Goal: Task Accomplishment & Management: Complete application form

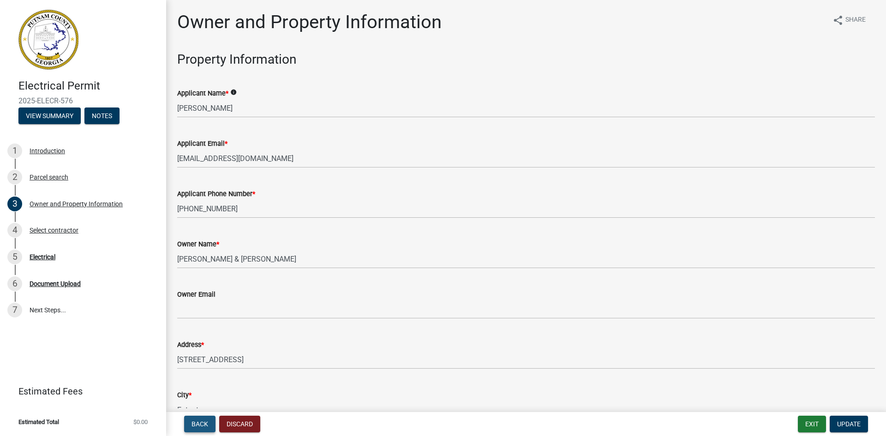
click at [193, 425] on span "Back" at bounding box center [199, 423] width 17 height 7
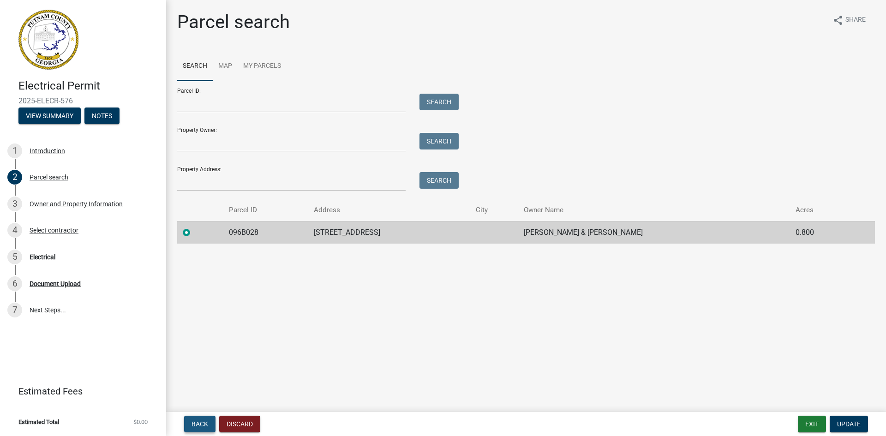
click at [193, 425] on span "Back" at bounding box center [199, 423] width 17 height 7
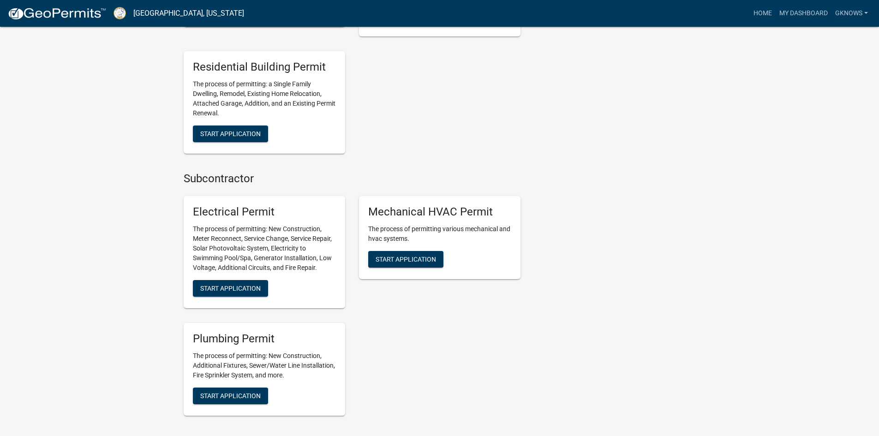
scroll to position [461, 0]
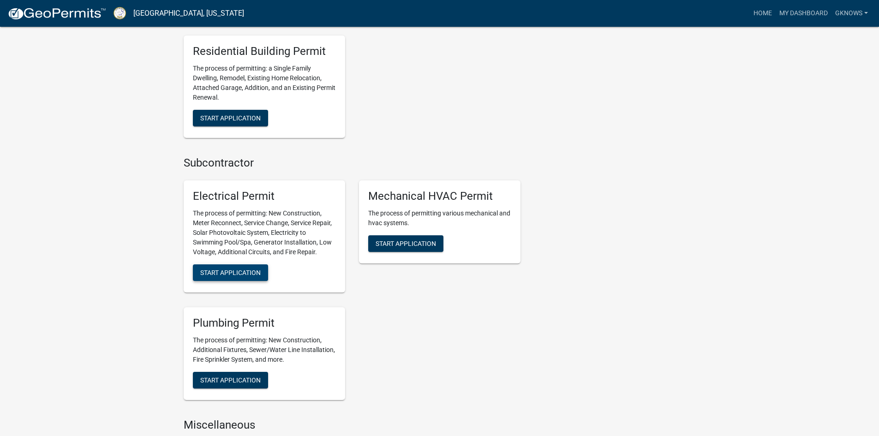
click at [227, 270] on span "Start Application" at bounding box center [230, 272] width 60 height 7
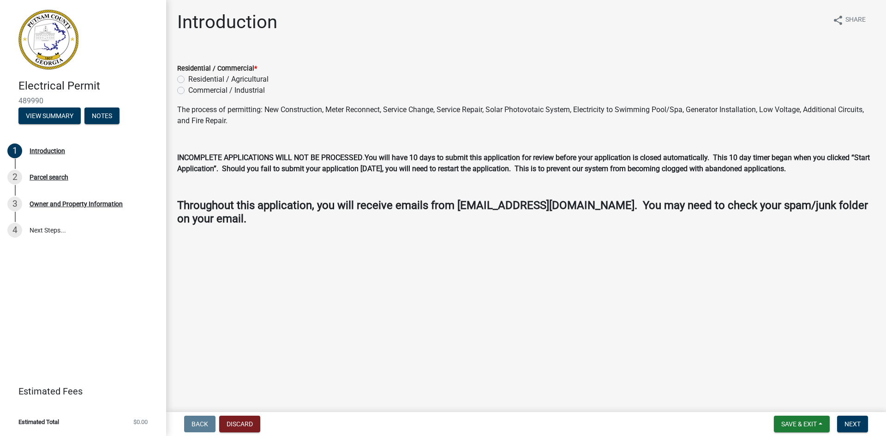
click at [188, 79] on label "Residential / Agricultural" at bounding box center [228, 79] width 80 height 11
click at [188, 79] on input "Residential / Agricultural" at bounding box center [191, 77] width 6 height 6
radio input "true"
click at [188, 90] on label "Commercial / Industrial" at bounding box center [226, 90] width 77 height 11
click at [188, 90] on input "Commercial / Industrial" at bounding box center [191, 88] width 6 height 6
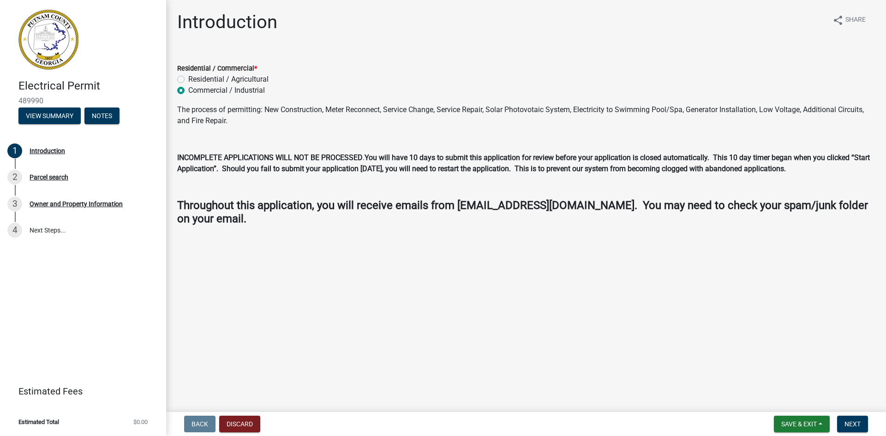
radio input "true"
click at [188, 80] on label "Residential / Agricultural" at bounding box center [228, 79] width 80 height 11
click at [188, 80] on input "Residential / Agricultural" at bounding box center [191, 77] width 6 height 6
radio input "true"
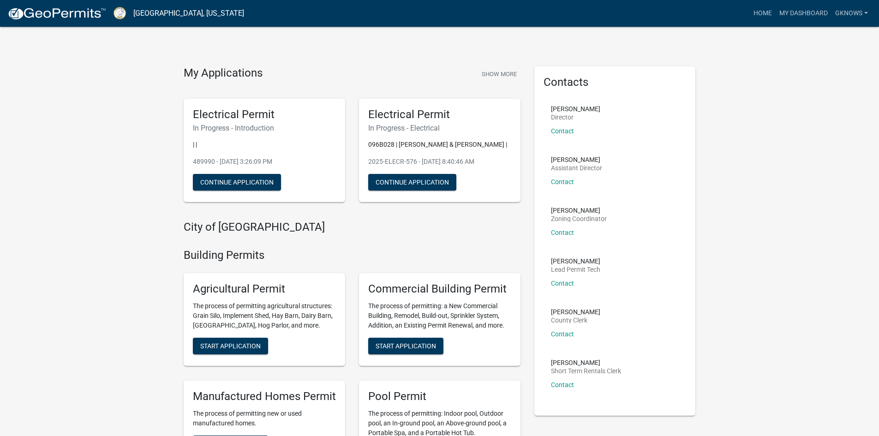
click at [855, 5] on link "Gknows" at bounding box center [851, 14] width 40 height 18
click at [821, 70] on link "Logout" at bounding box center [835, 68] width 74 height 22
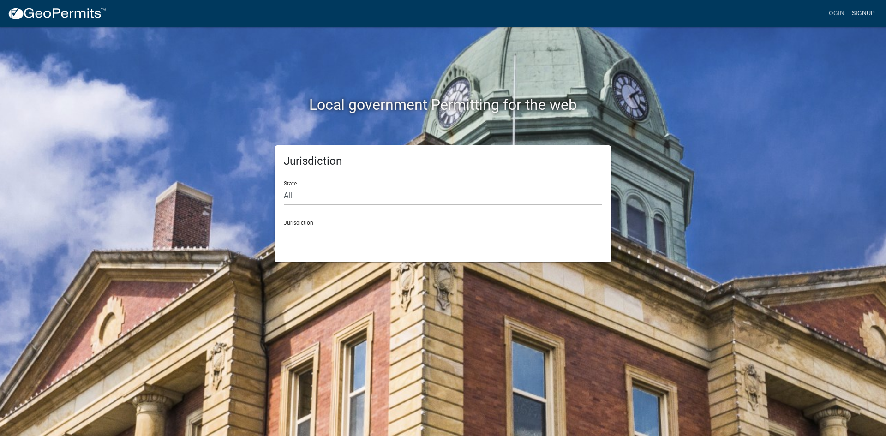
click at [859, 11] on link "Signup" at bounding box center [863, 14] width 30 height 18
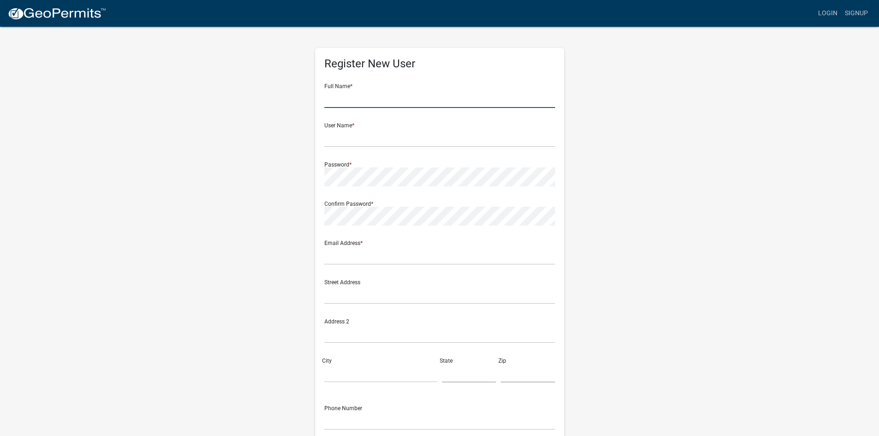
click at [401, 95] on input "text" at bounding box center [439, 98] width 231 height 19
type input "[PERSON_NAME]"
click at [361, 131] on input "text" at bounding box center [439, 137] width 231 height 19
click at [335, 137] on input "Mr Charles" at bounding box center [439, 137] width 231 height 19
type input "s"
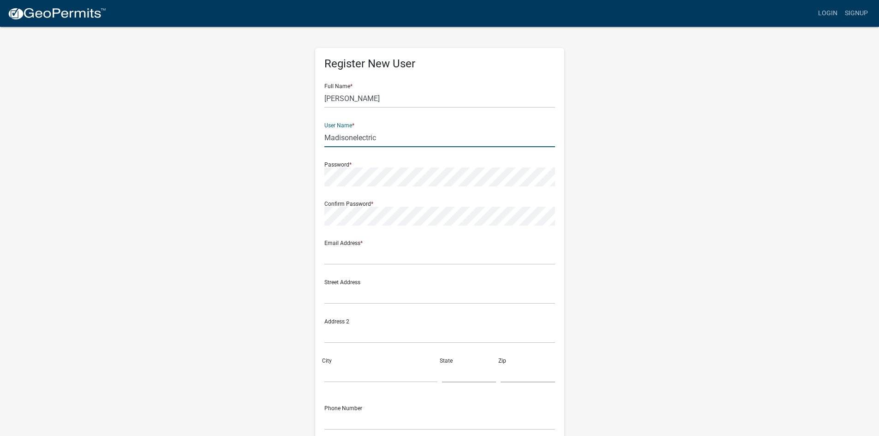
click at [352, 137] on input "Madisonelectric" at bounding box center [439, 137] width 231 height 19
click at [357, 138] on input "Madison electric" at bounding box center [439, 137] width 231 height 19
type input "Madison Electric"
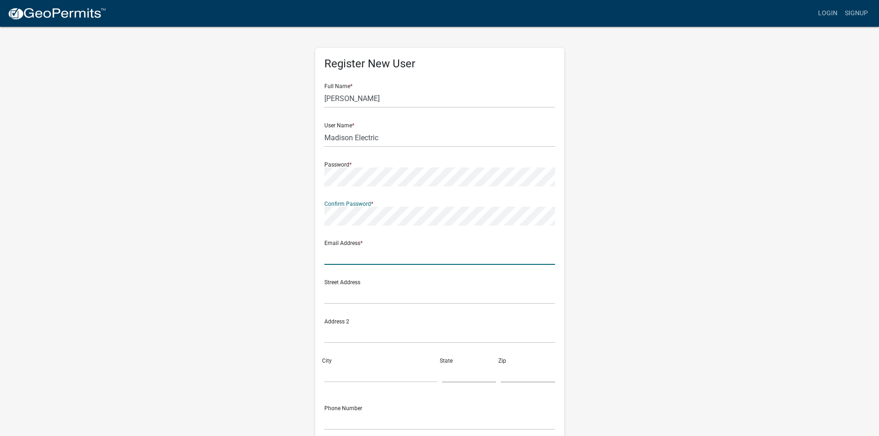
click at [341, 263] on input "text" at bounding box center [439, 255] width 231 height 19
click at [541, 302] on input "text" at bounding box center [439, 294] width 231 height 19
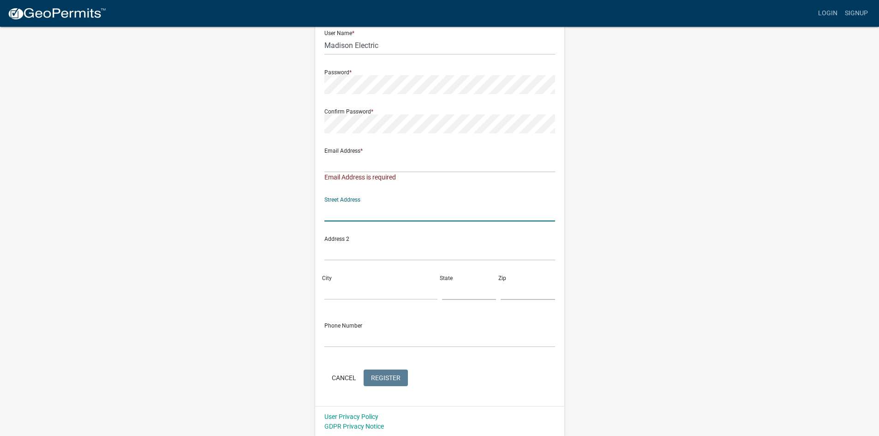
scroll to position [46, 0]
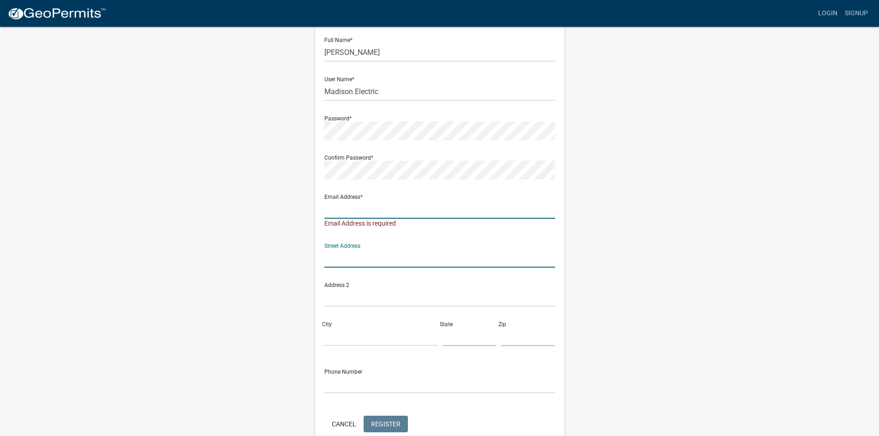
click at [354, 215] on input "text" at bounding box center [439, 209] width 231 height 19
